Goal: Find specific page/section: Find specific page/section

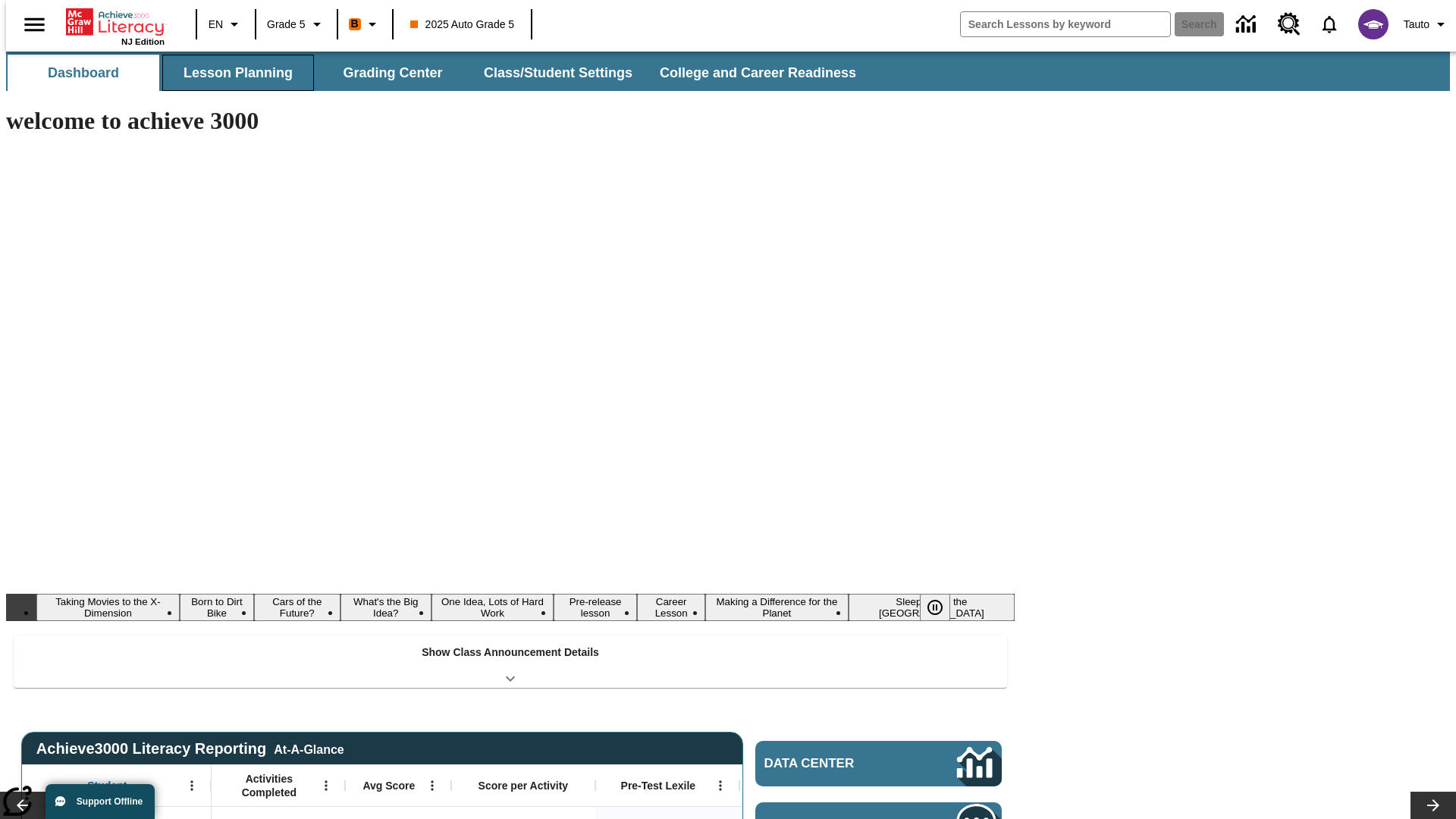
click at [232, 73] on button "Lesson Planning" at bounding box center [238, 72] width 152 height 36
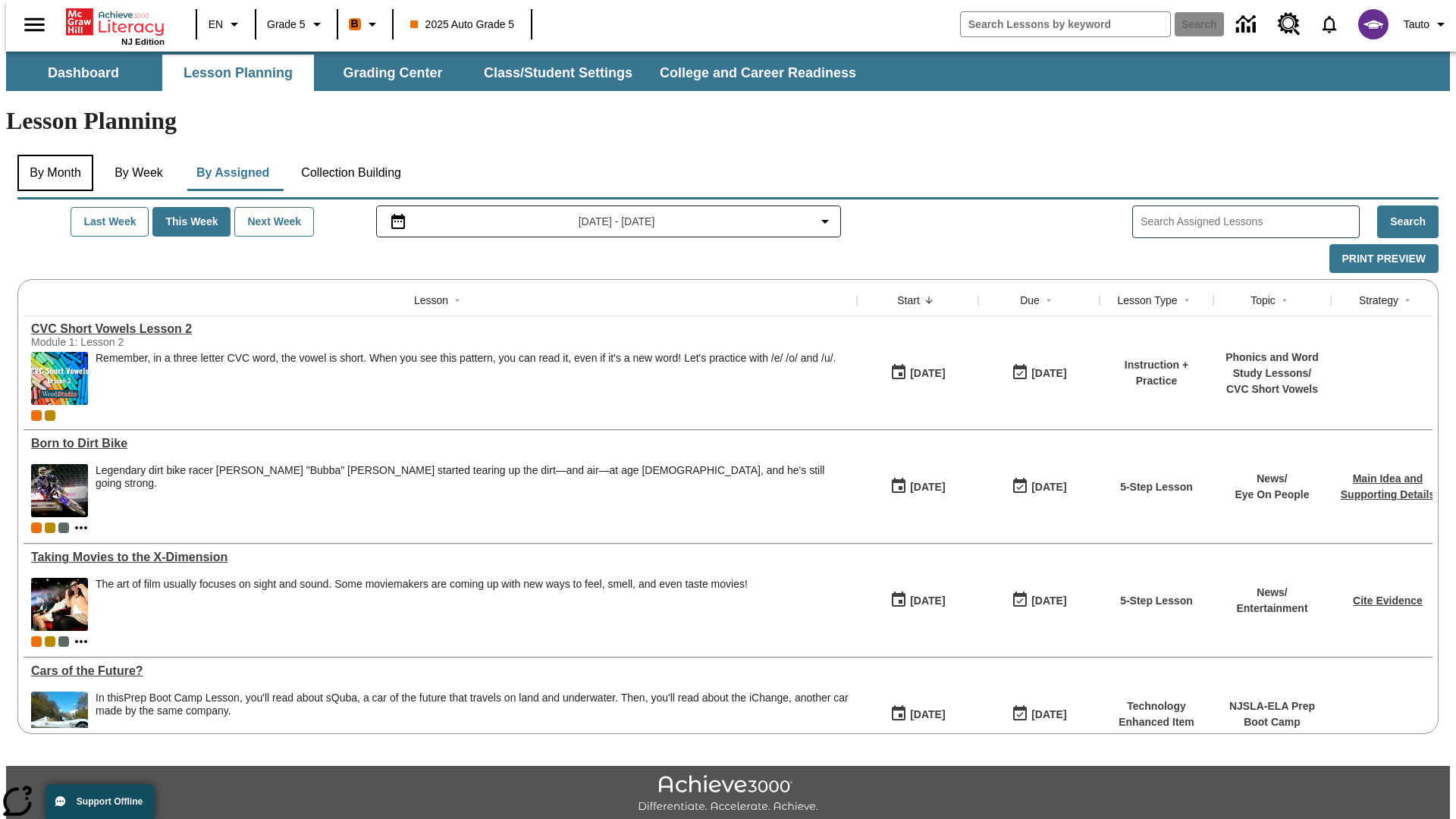
click at [51, 154] on button "By Month" at bounding box center [56, 172] width 76 height 36
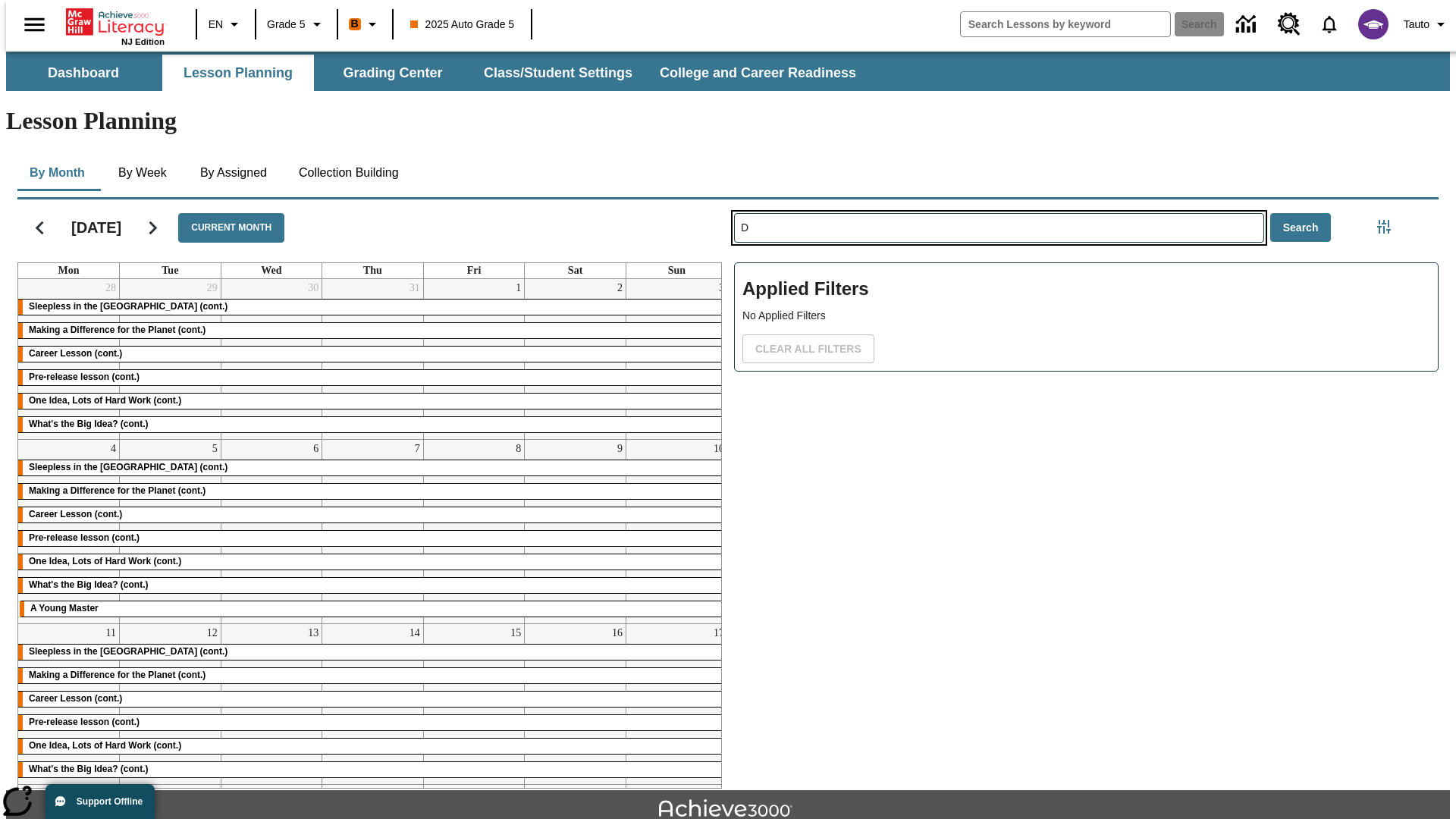
type input "D"
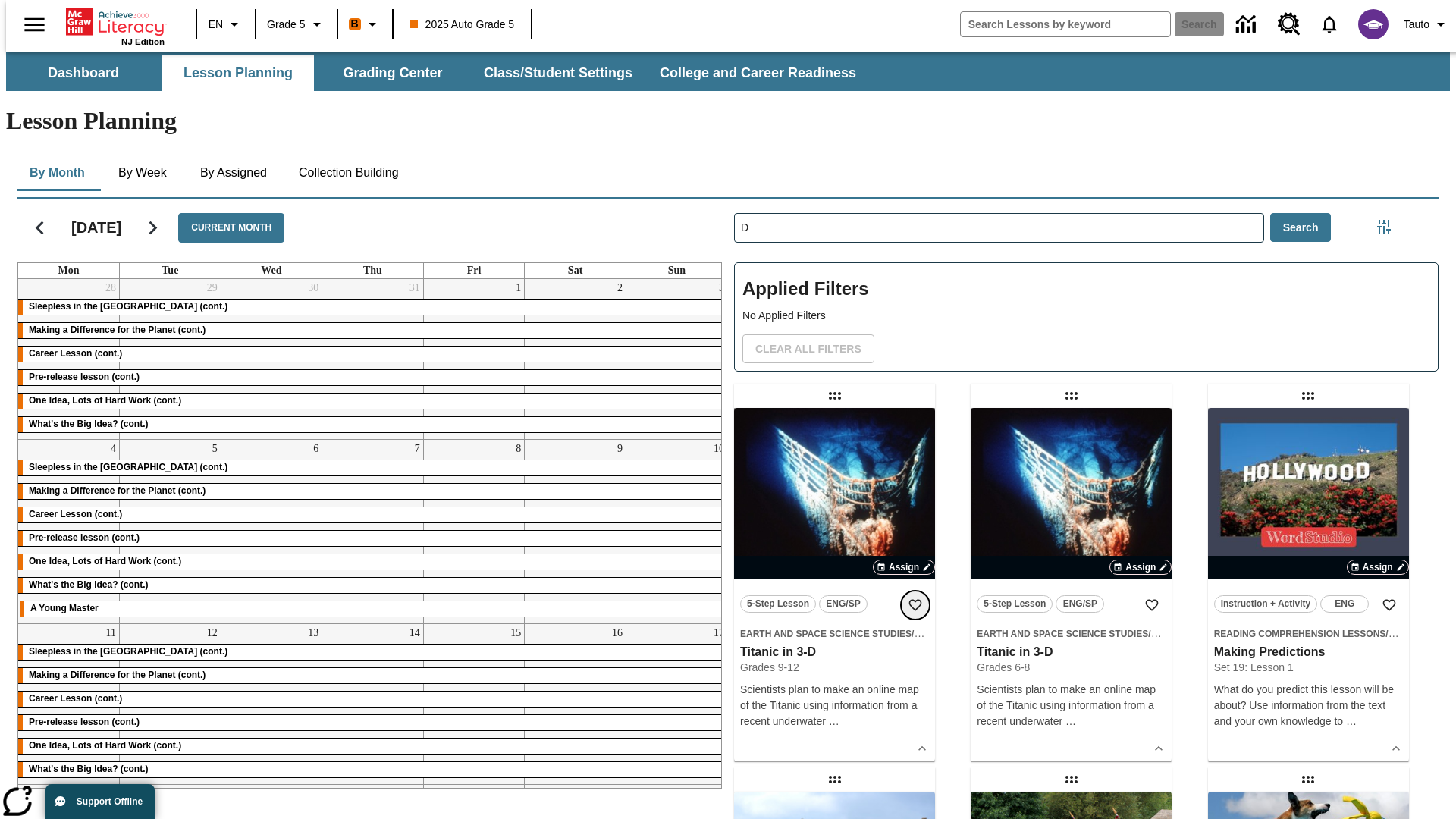
click at [915, 597] on icon "Add to Favorites" at bounding box center [915, 604] width 15 height 15
